Goal: Task Accomplishment & Management: Manage account settings

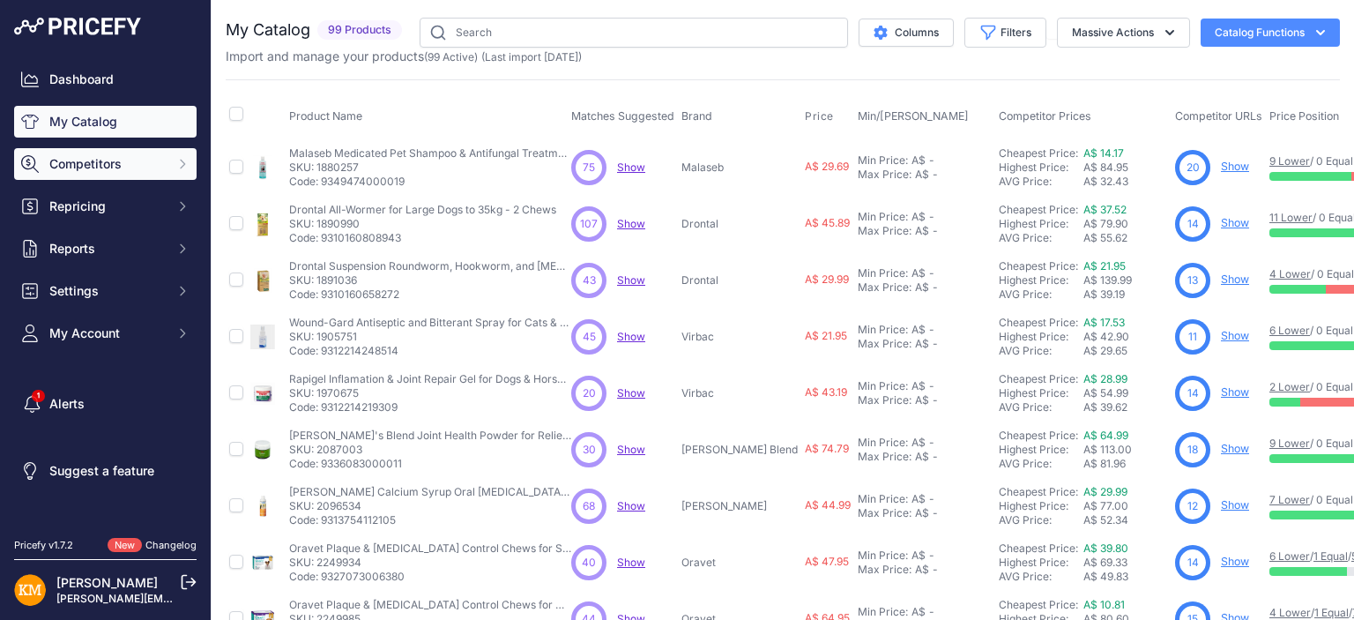
click at [141, 162] on span "Competitors" at bounding box center [106, 164] width 115 height 18
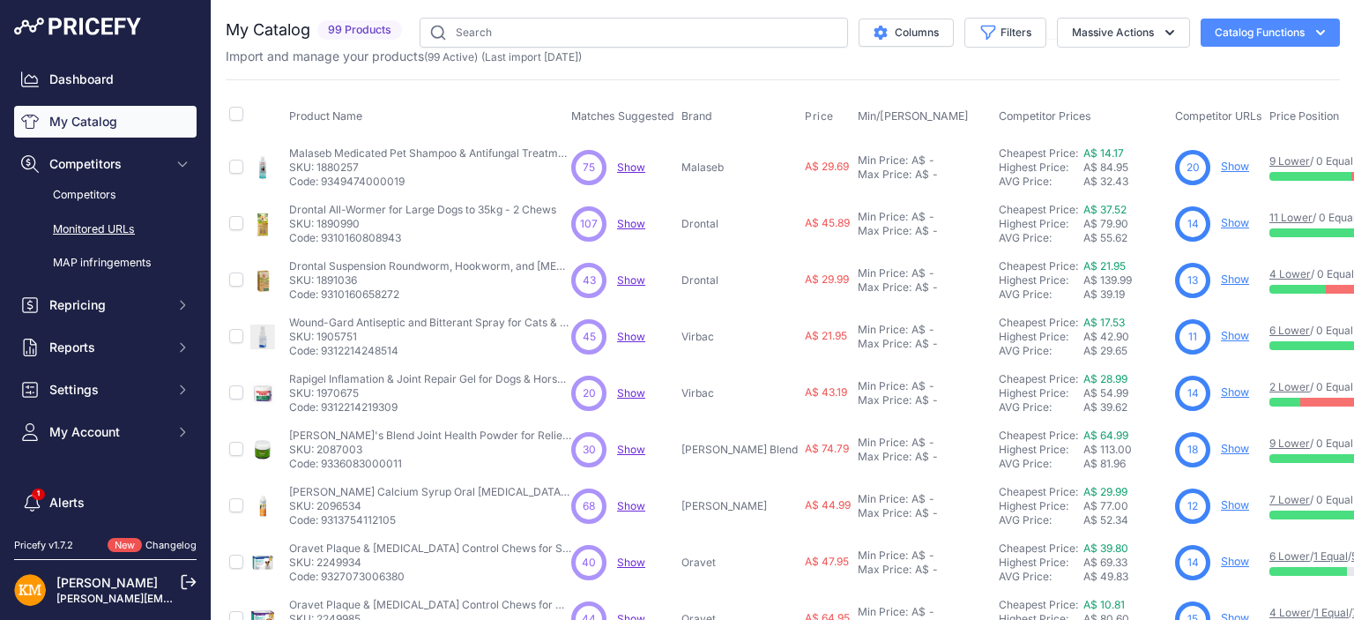
click at [95, 225] on link "Monitored URLs" at bounding box center [105, 229] width 182 height 31
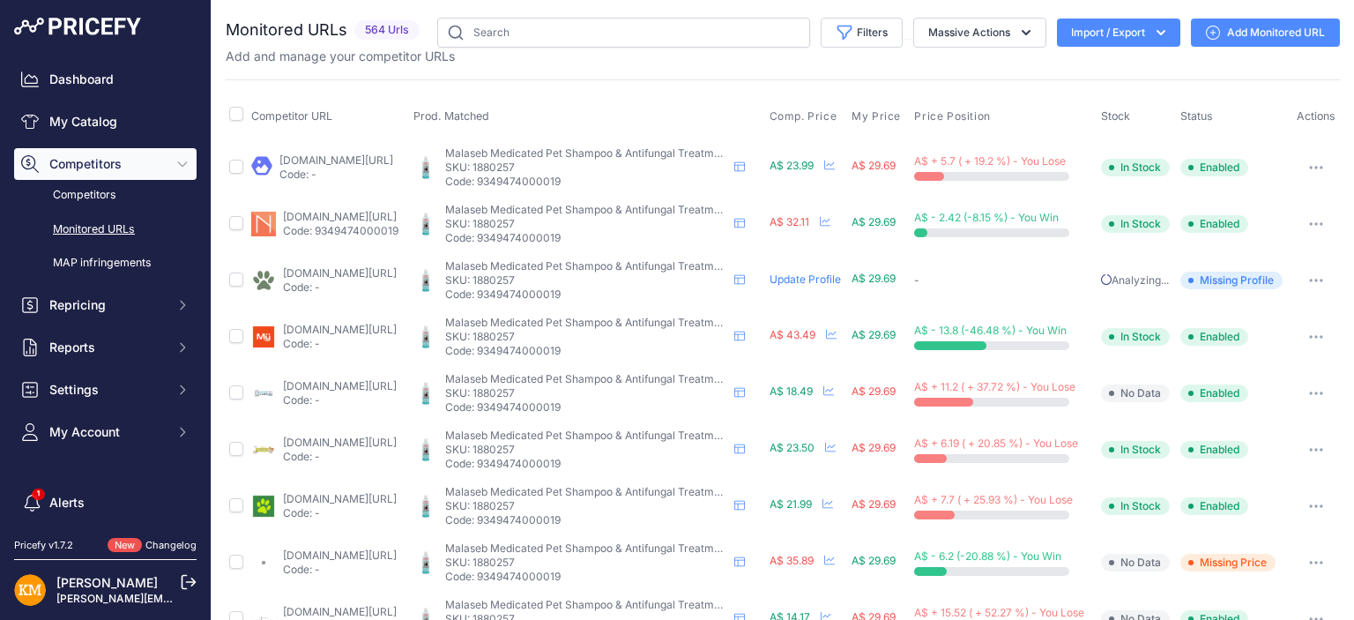
click at [1152, 31] on icon "button" at bounding box center [1161, 33] width 18 height 18
click at [1111, 99] on div "Export" at bounding box center [1116, 101] width 141 height 32
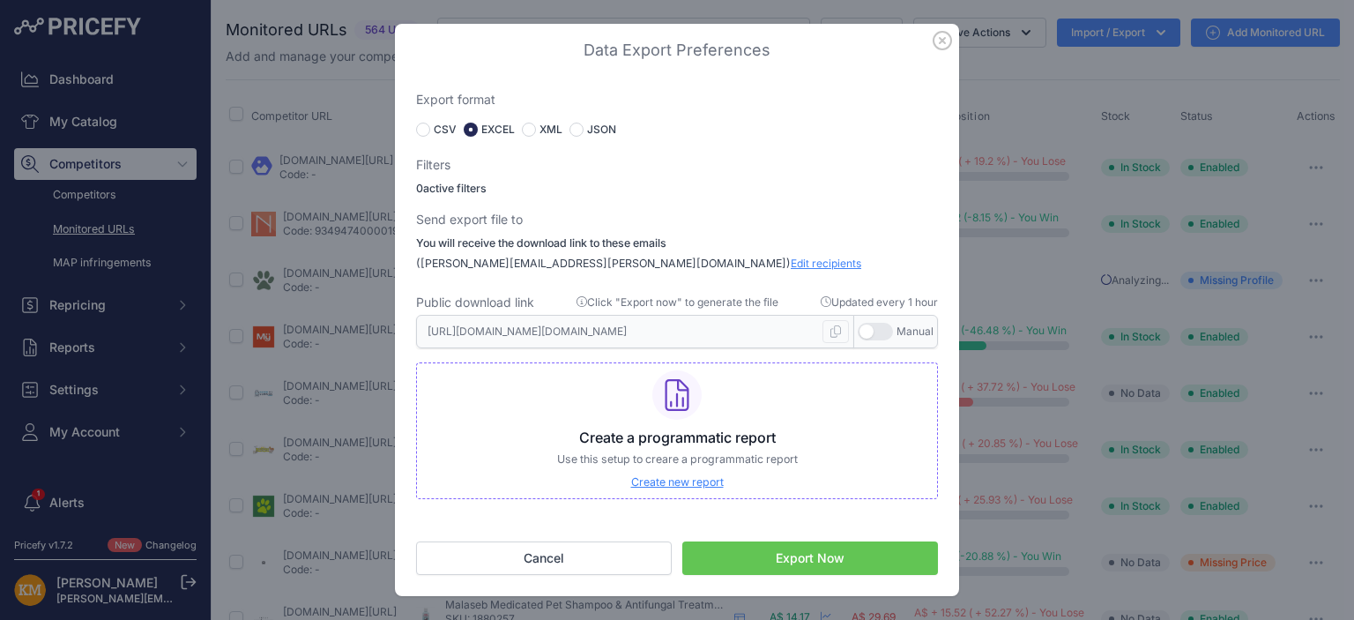
click at [939, 39] on icon "button" at bounding box center [942, 41] width 18 height 18
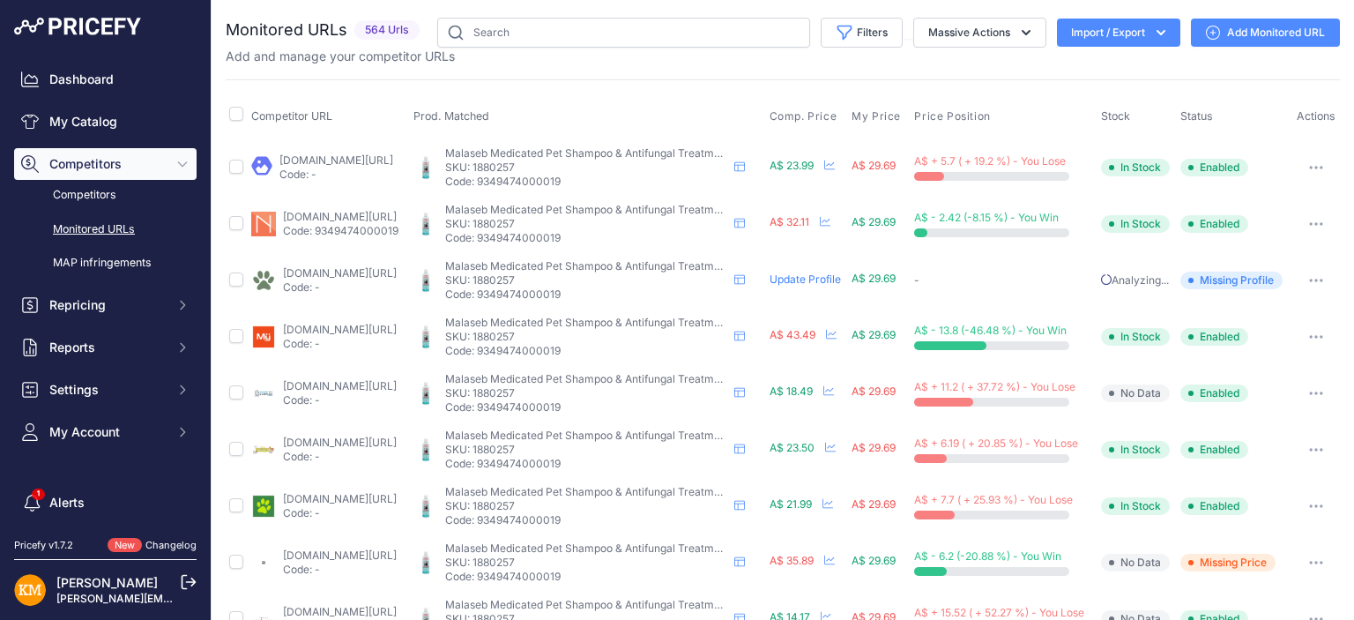
click at [1153, 29] on icon "button" at bounding box center [1161, 33] width 18 height 18
click at [1098, 96] on div "Export" at bounding box center [1116, 101] width 141 height 32
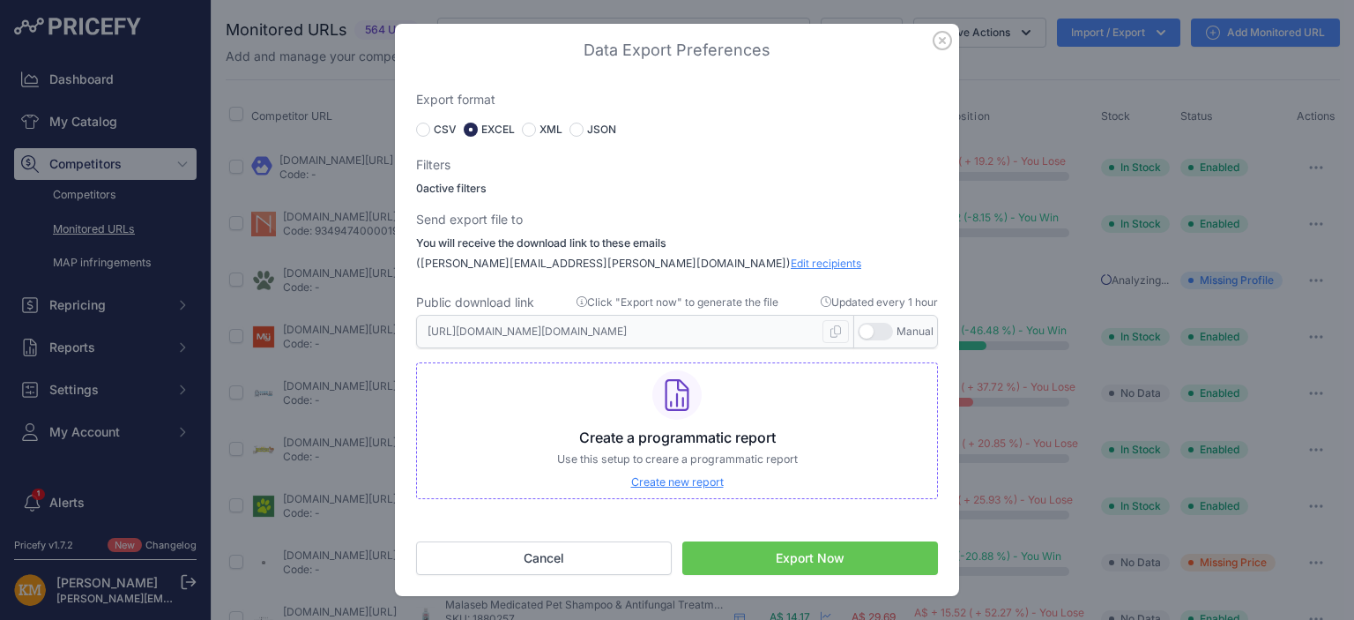
click at [783, 555] on button "Export Now" at bounding box center [810, 557] width 256 height 33
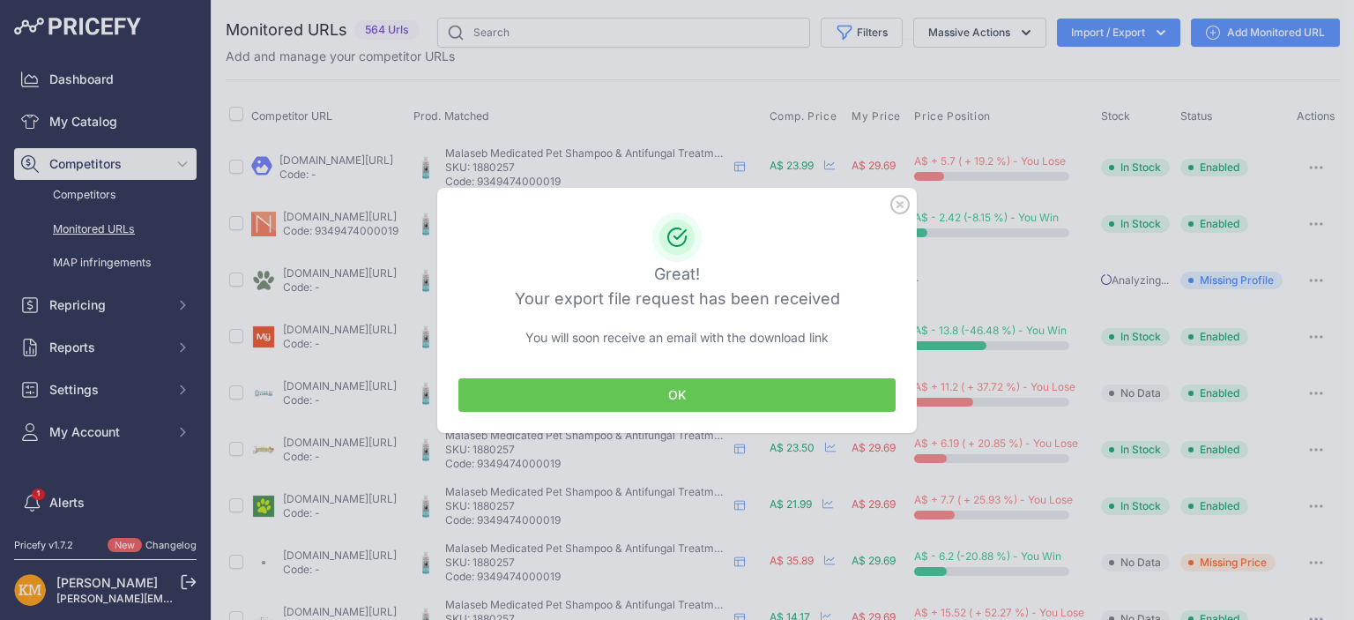
click at [695, 391] on button "OK" at bounding box center [676, 394] width 437 height 33
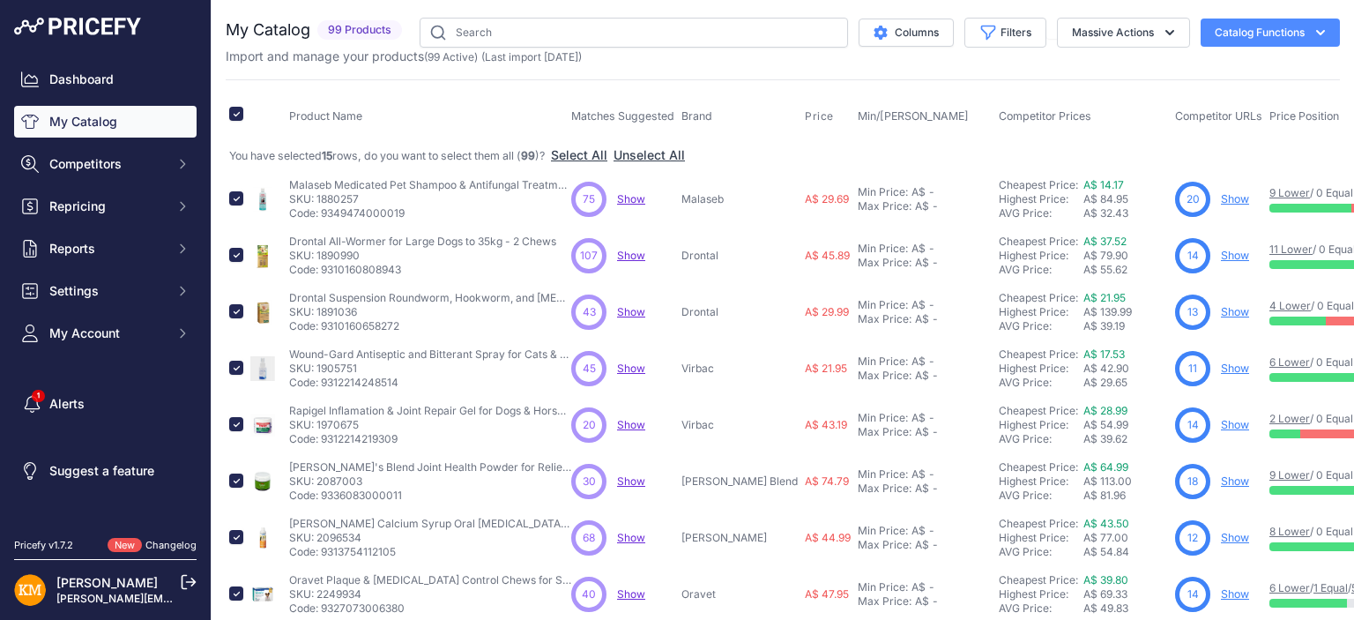
click at [107, 589] on link "[PERSON_NAME]" at bounding box center [106, 582] width 101 height 15
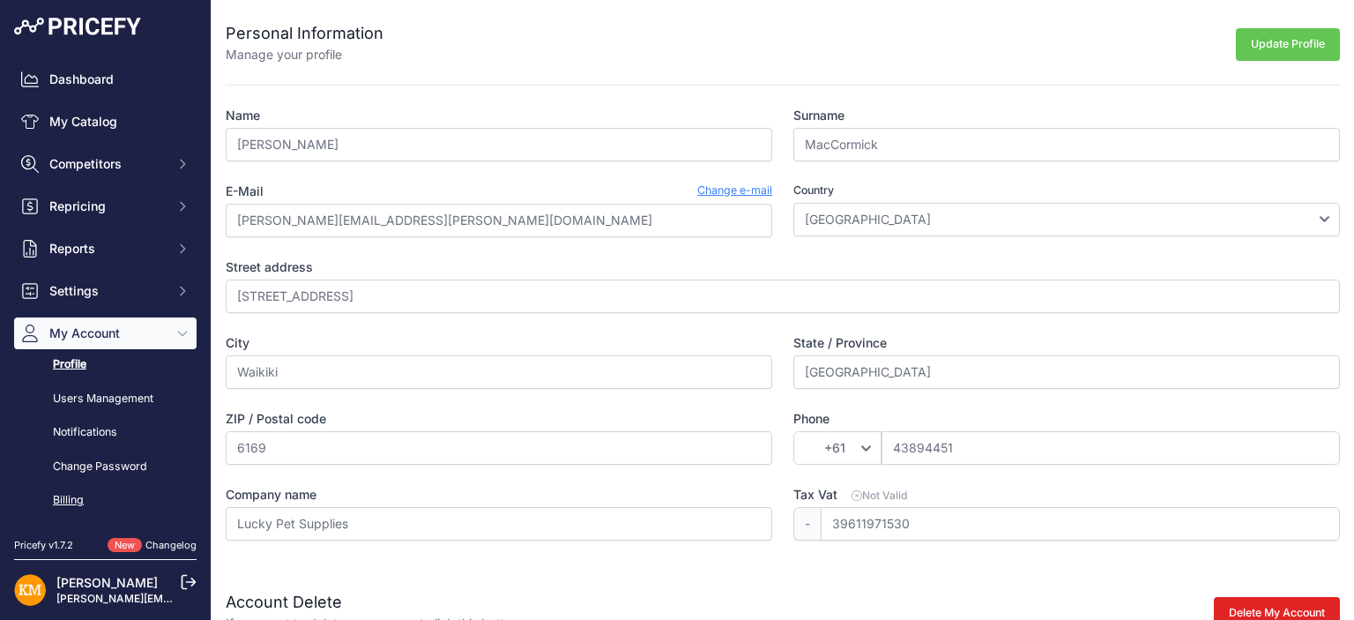
click at [65, 498] on link "Billing" at bounding box center [105, 500] width 182 height 31
